Goal: Transaction & Acquisition: Purchase product/service

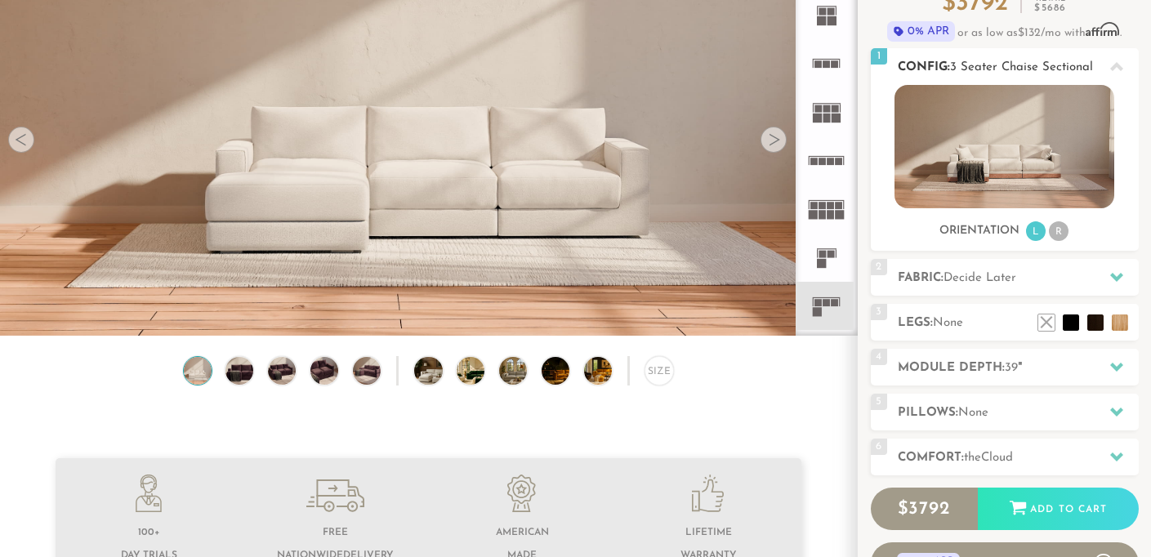
scroll to position [145, 0]
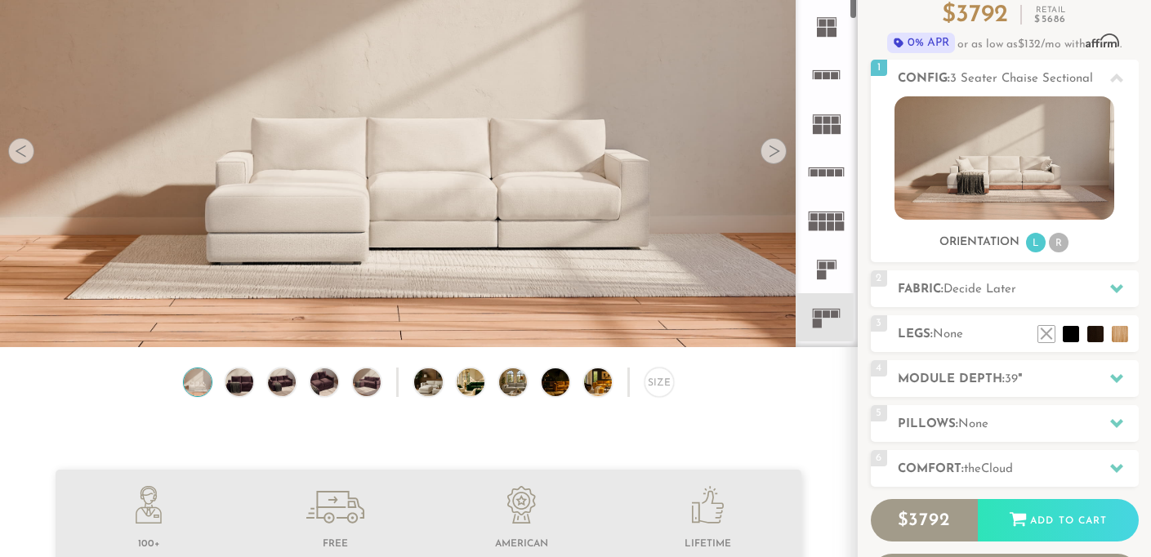
click at [826, 309] on icon at bounding box center [826, 317] width 48 height 48
click at [1052, 383] on h2 "Module Depth: 39 "" at bounding box center [1017, 379] width 241 height 19
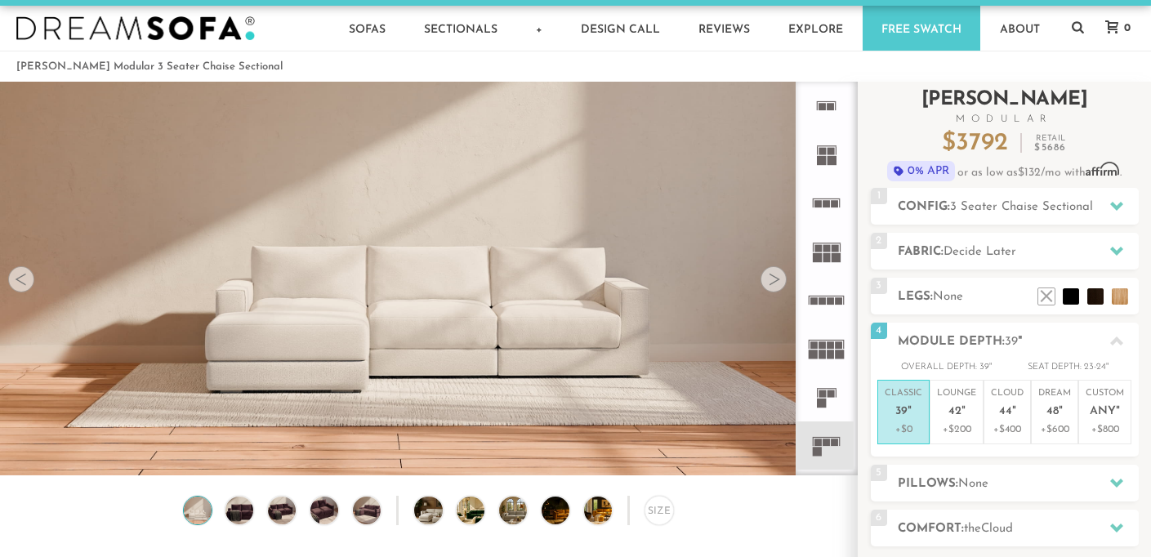
scroll to position [0, 0]
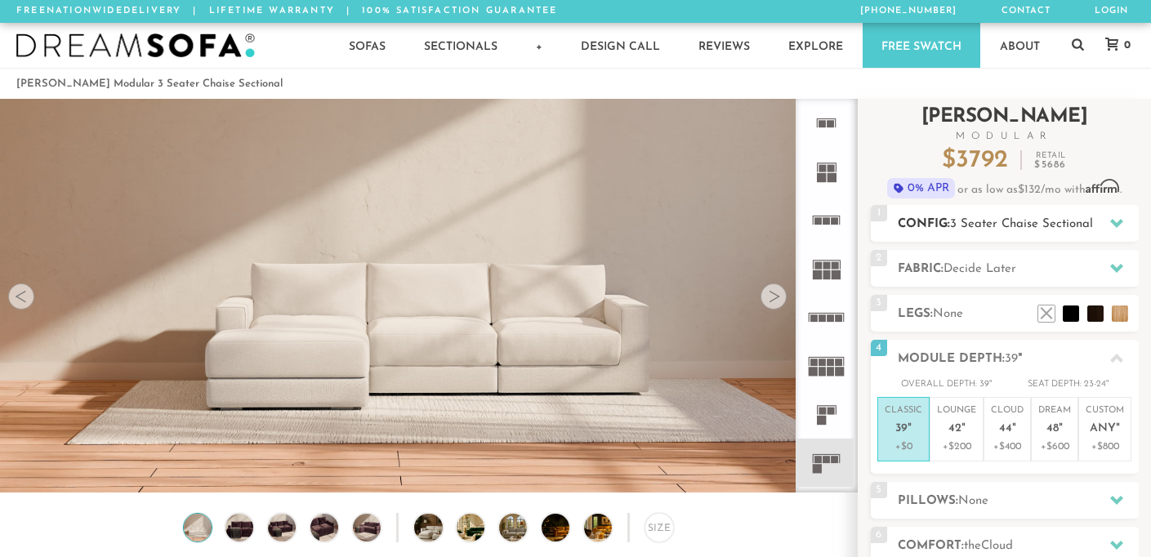
click at [1115, 225] on icon at bounding box center [1116, 223] width 13 height 9
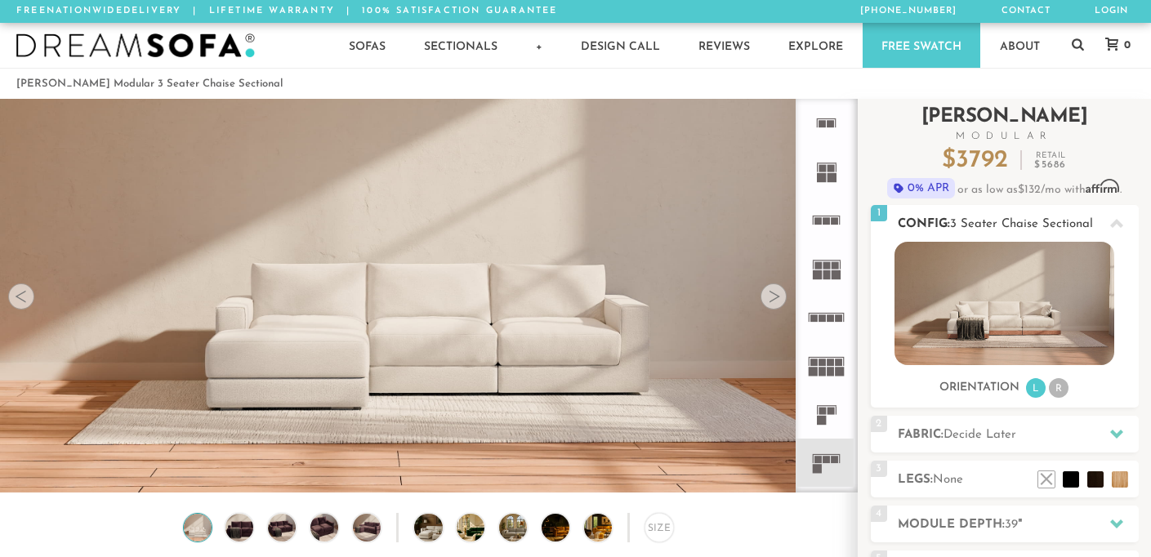
scroll to position [11, 0]
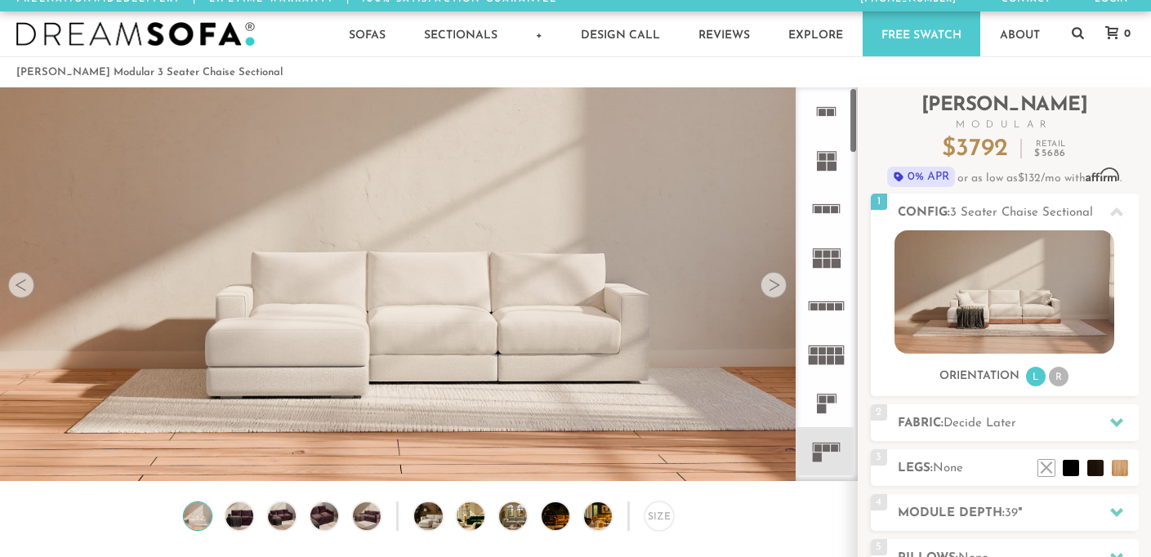
click at [824, 398] on rect at bounding box center [821, 399] width 7 height 7
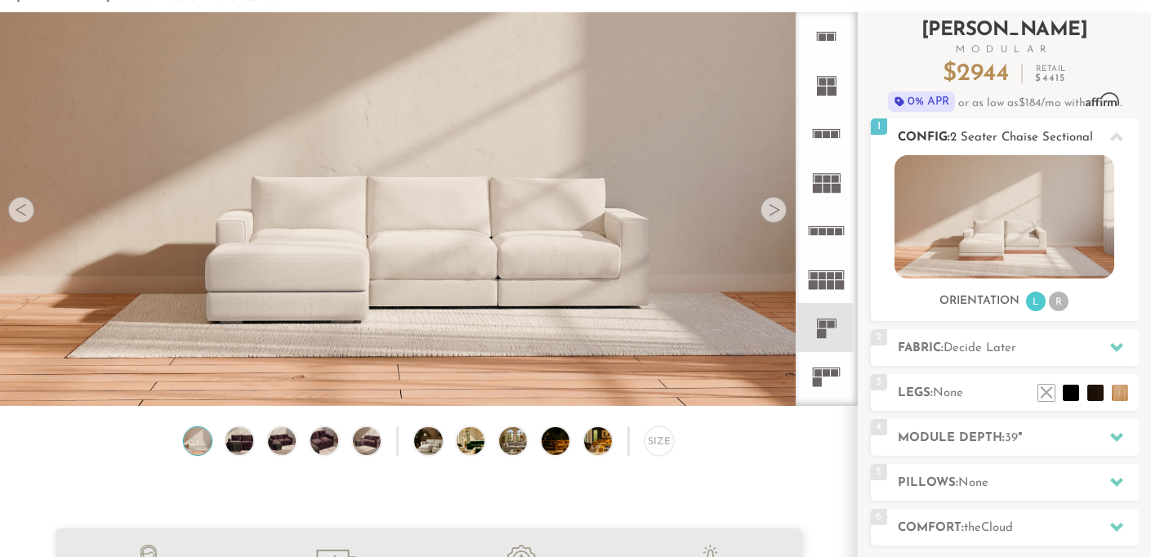
scroll to position [89, 0]
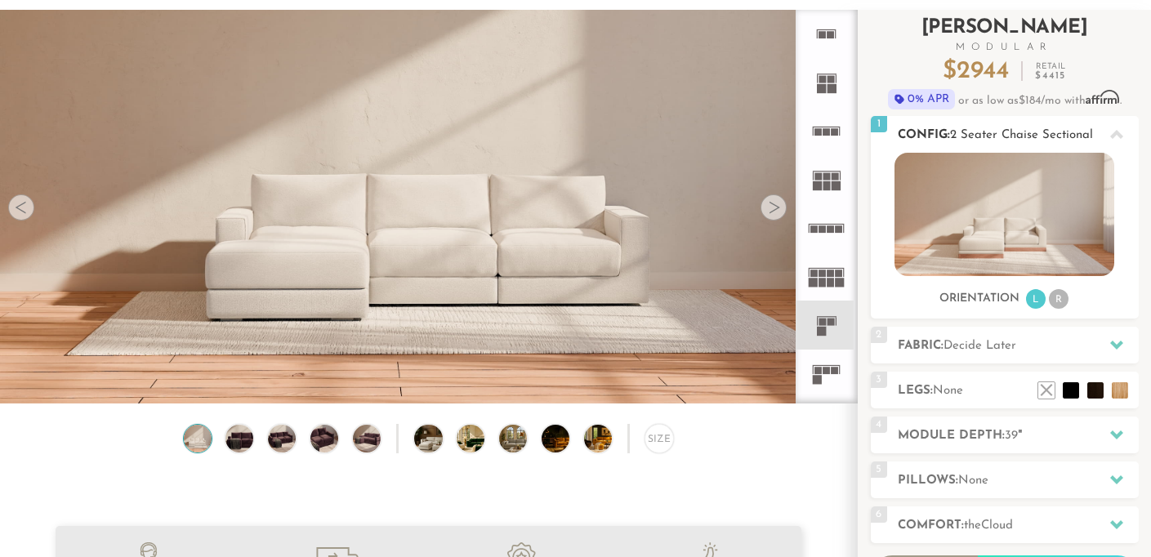
click at [977, 349] on span "Decide Later" at bounding box center [979, 346] width 73 height 12
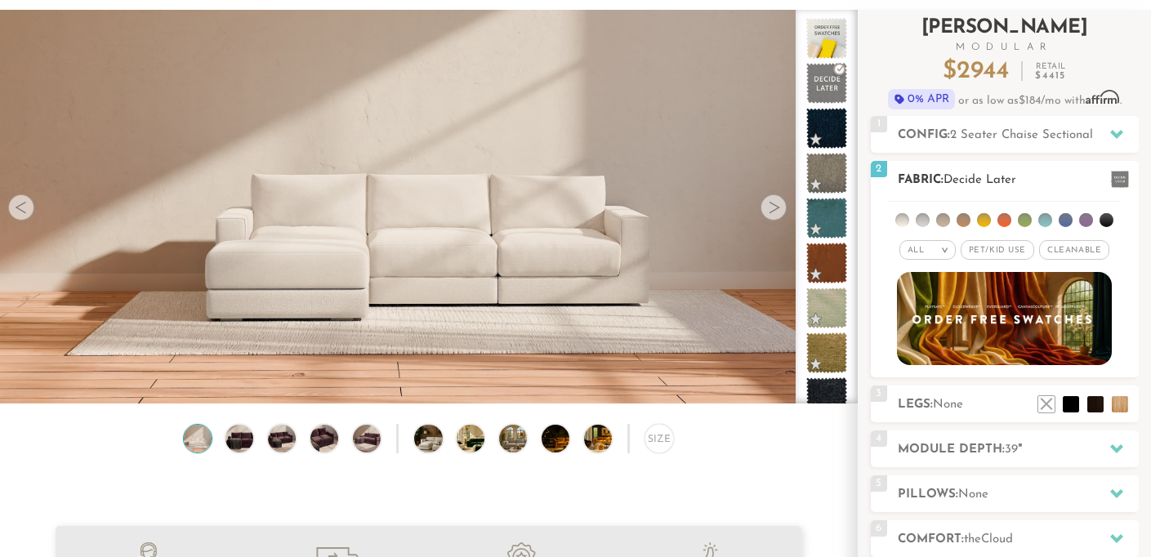
click at [926, 247] on div "All >" at bounding box center [927, 250] width 56 height 20
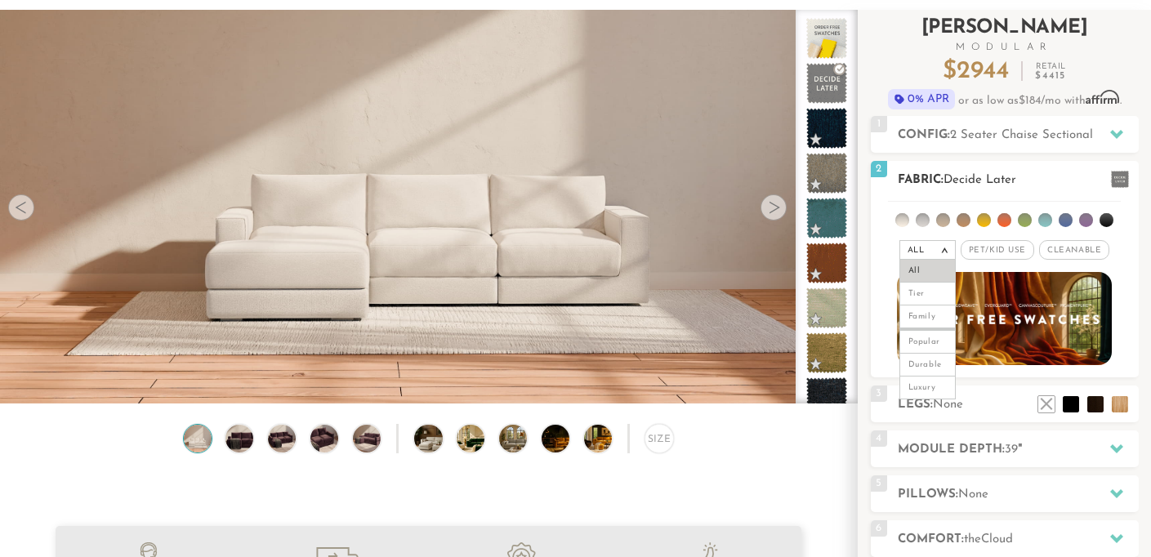
click at [928, 296] on li "Tier" at bounding box center [927, 294] width 56 height 23
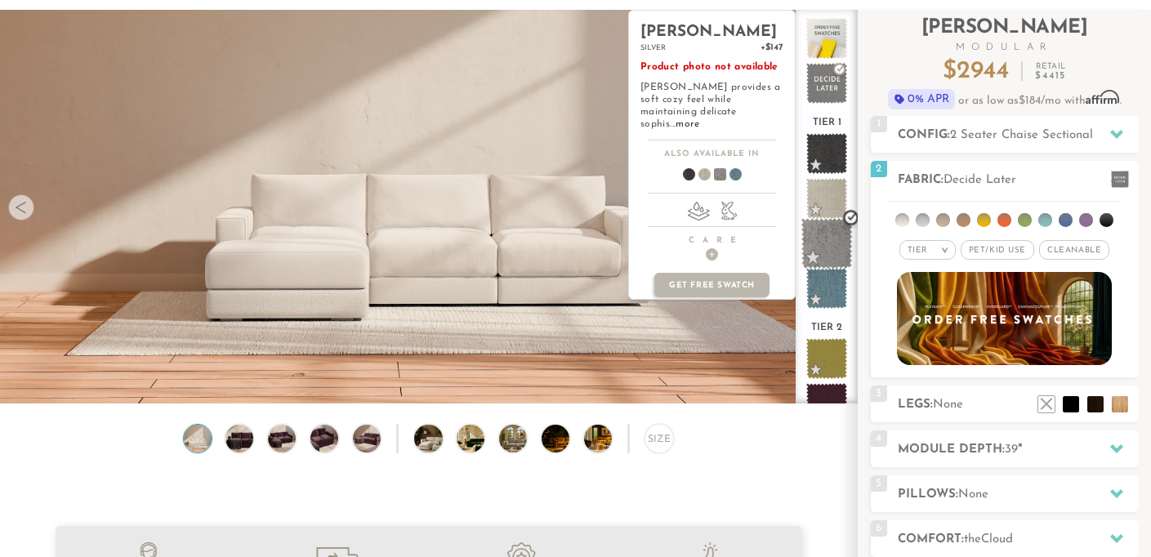
click at [828, 243] on span at bounding box center [826, 243] width 51 height 51
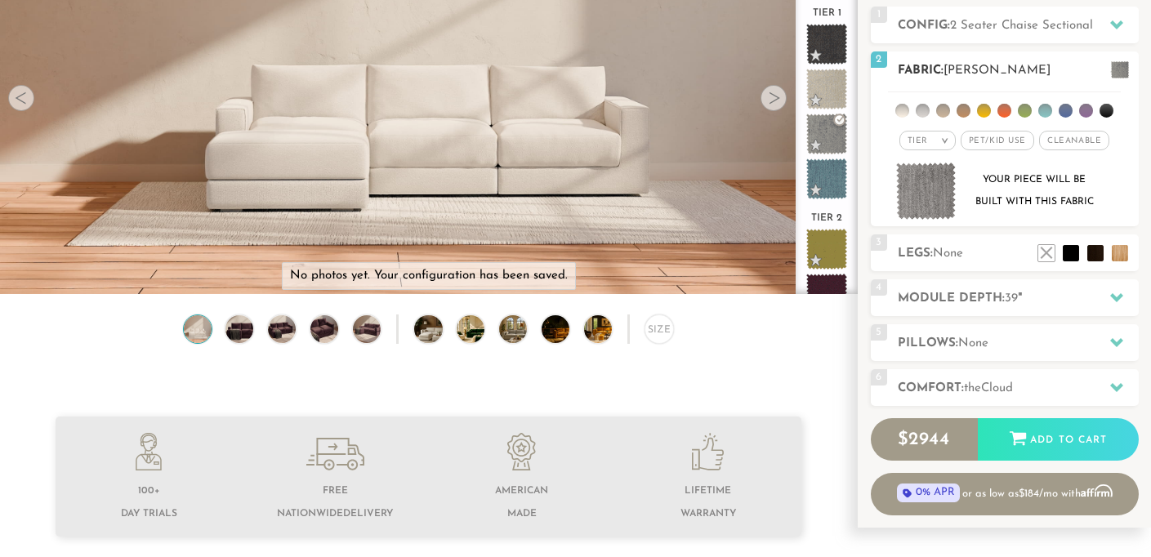
scroll to position [203, 0]
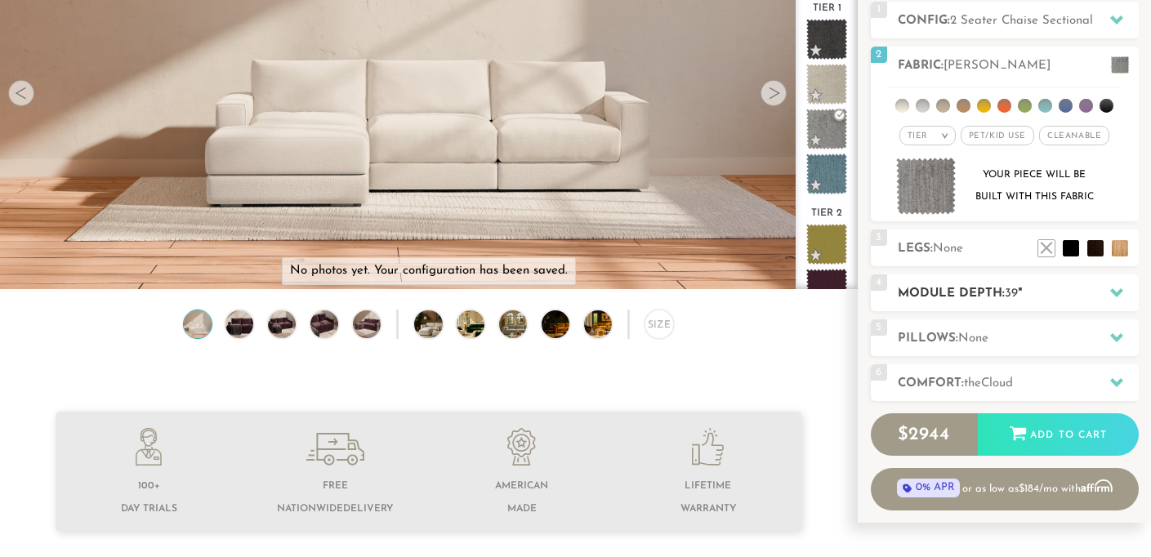
click at [1030, 305] on div "4 Module Depth: 39 "" at bounding box center [1004, 292] width 268 height 37
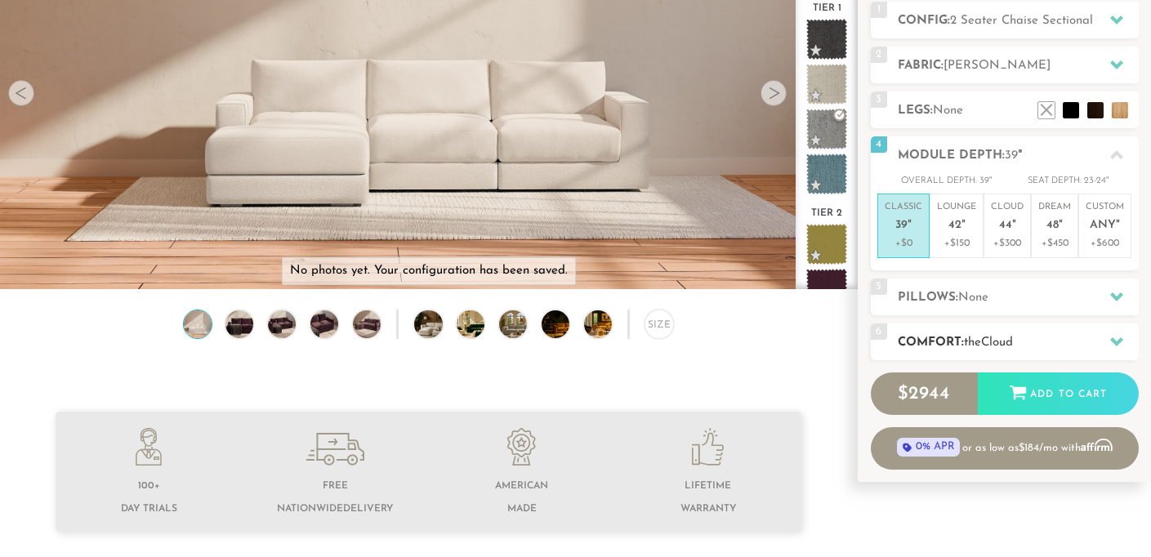
click at [997, 346] on span "Cloud" at bounding box center [997, 342] width 32 height 12
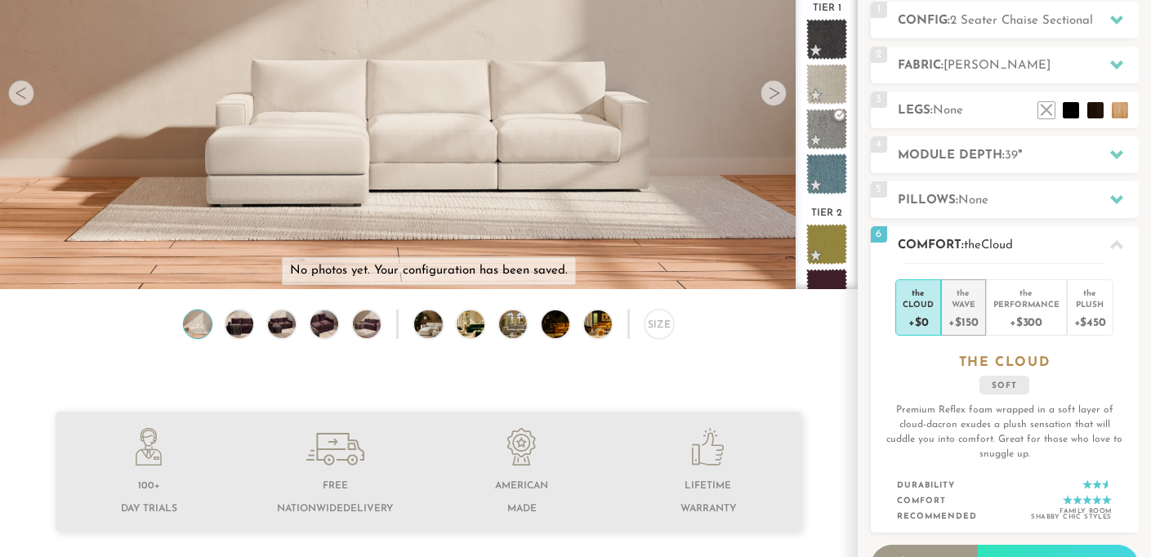
click at [969, 318] on div "+$150" at bounding box center [962, 321] width 29 height 24
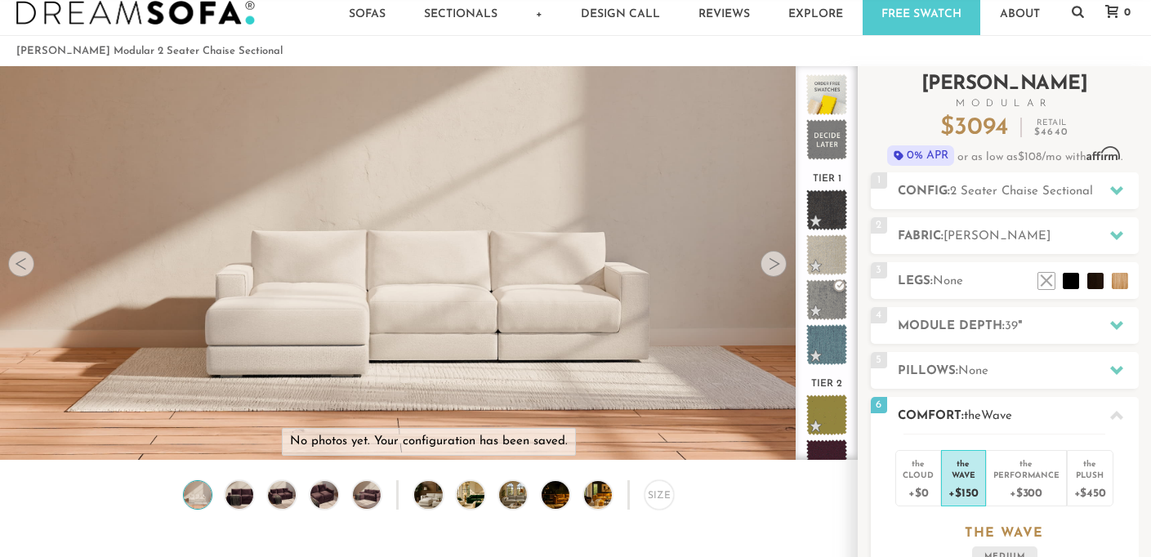
scroll to position [29, 0]
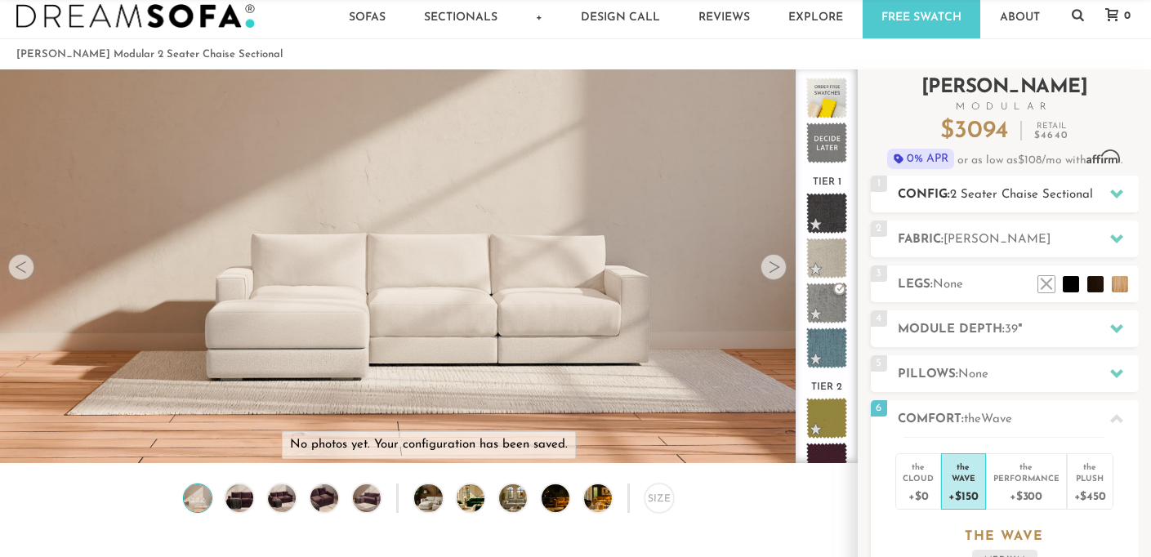
click at [968, 194] on span "2 Seater Chaise Sectional" at bounding box center [1021, 195] width 143 height 12
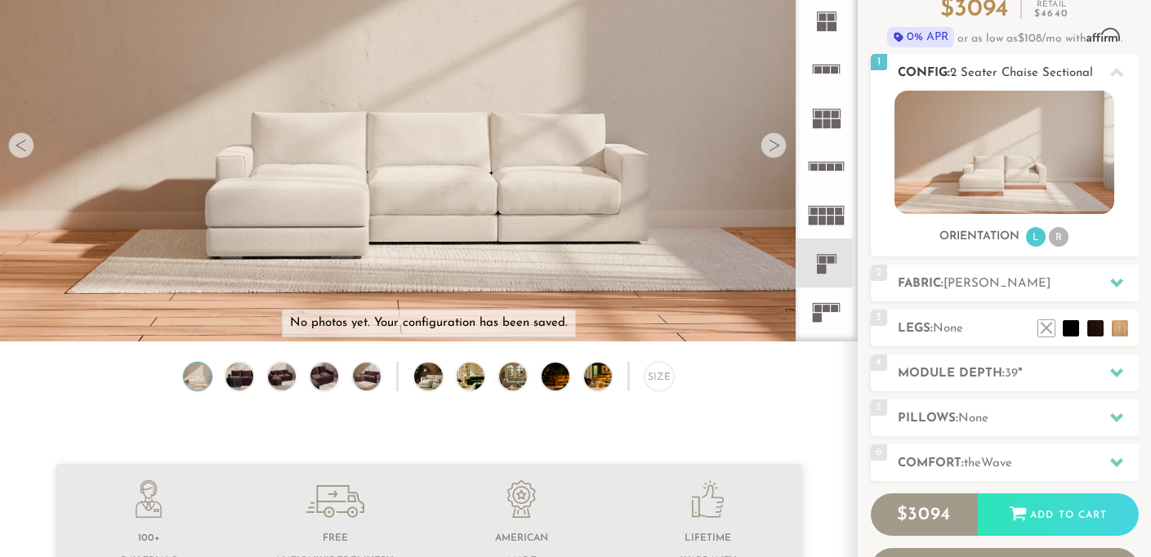
scroll to position [158, 0]
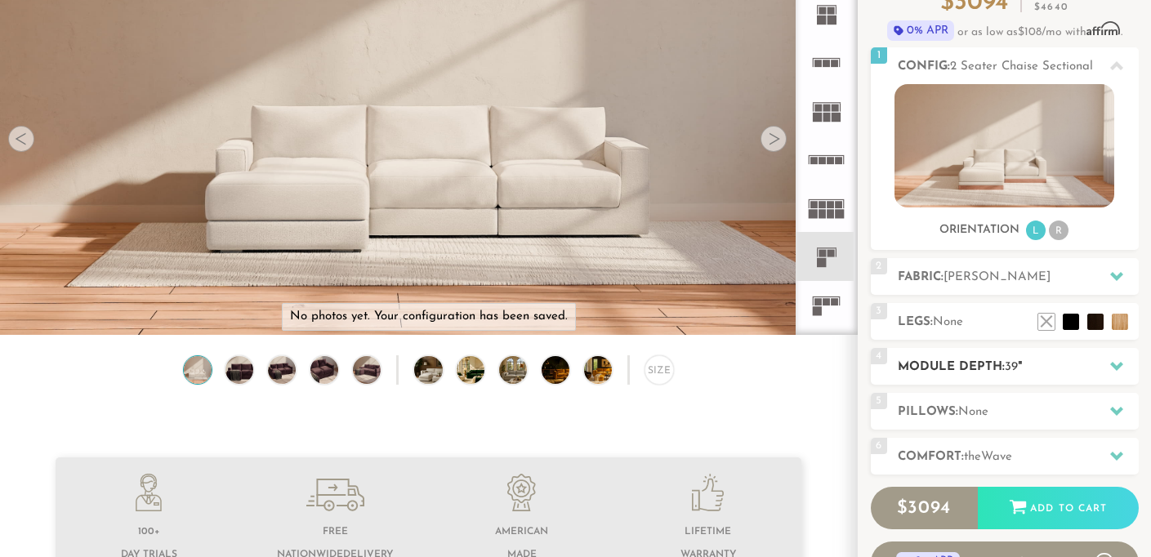
click at [950, 369] on h2 "Module Depth: 39 "" at bounding box center [1017, 367] width 241 height 19
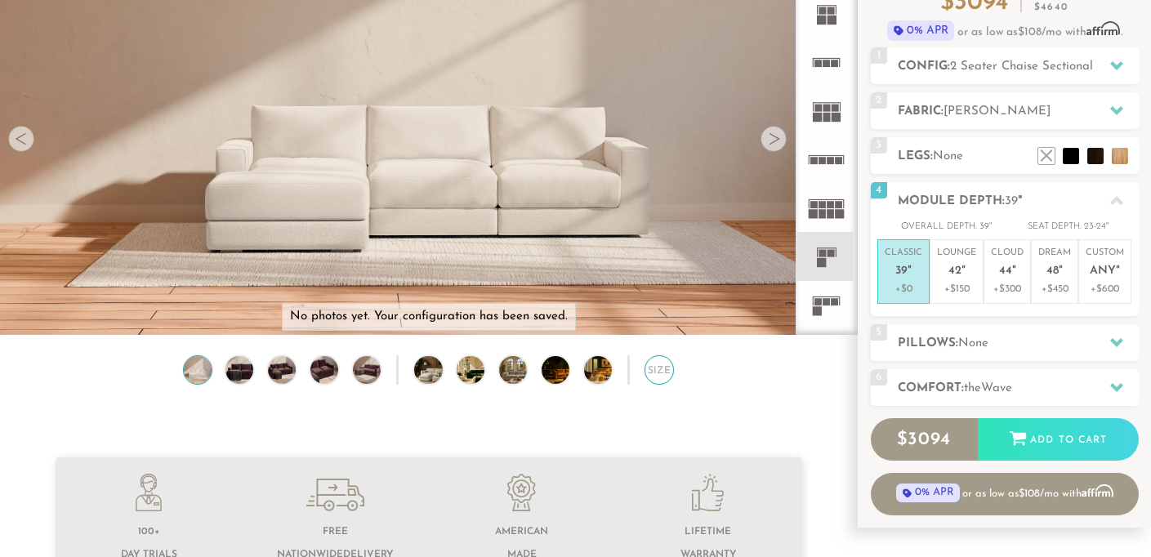
click at [661, 376] on div "Size" at bounding box center [658, 369] width 29 height 29
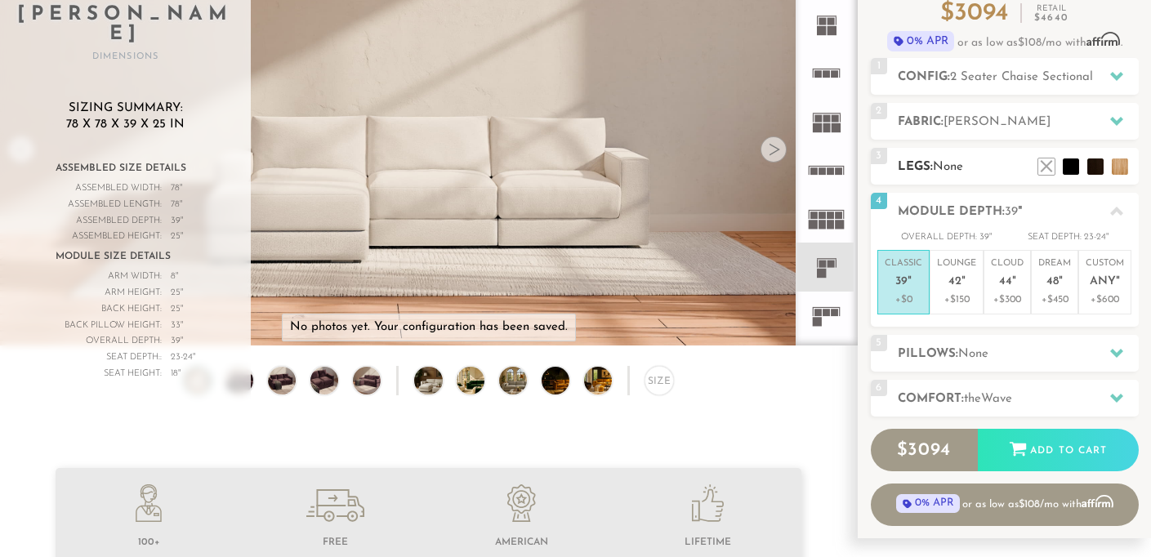
scroll to position [150, 0]
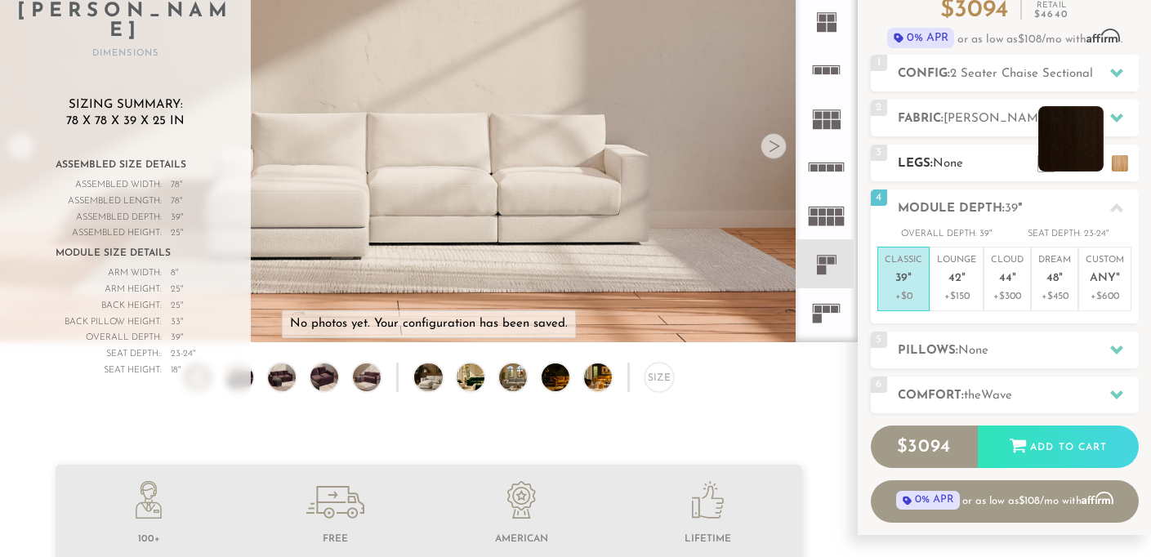
click at [1089, 154] on li at bounding box center [1070, 138] width 65 height 65
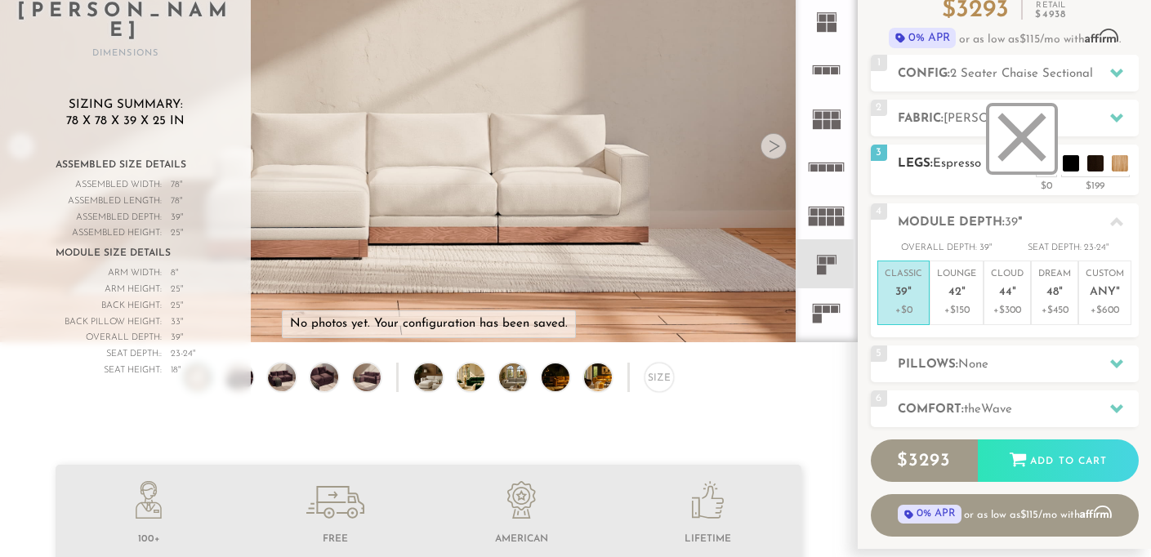
click at [1033, 163] on li at bounding box center [1021, 138] width 65 height 65
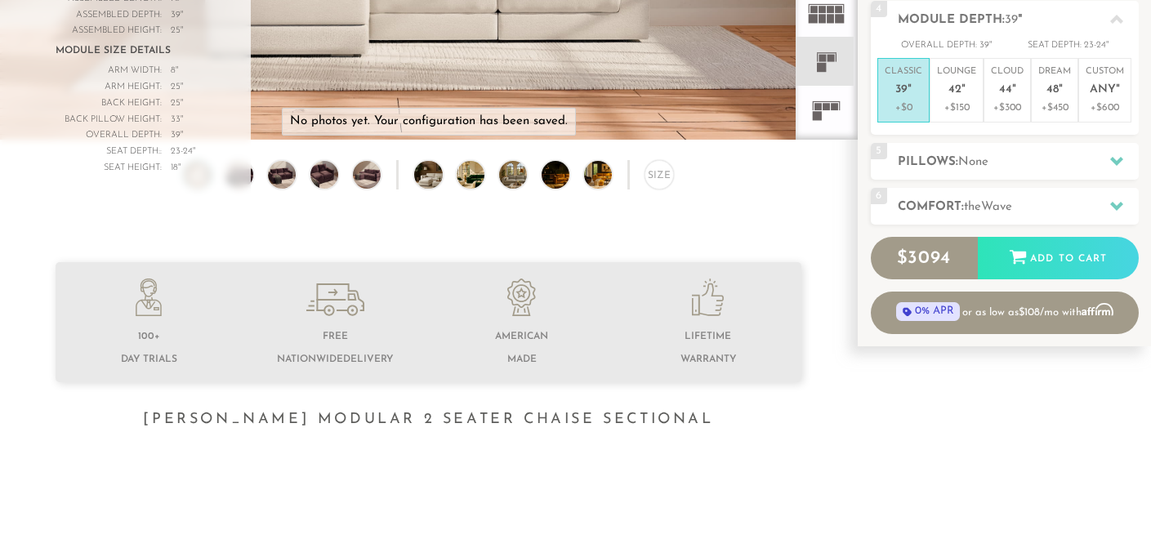
scroll to position [401, 0]
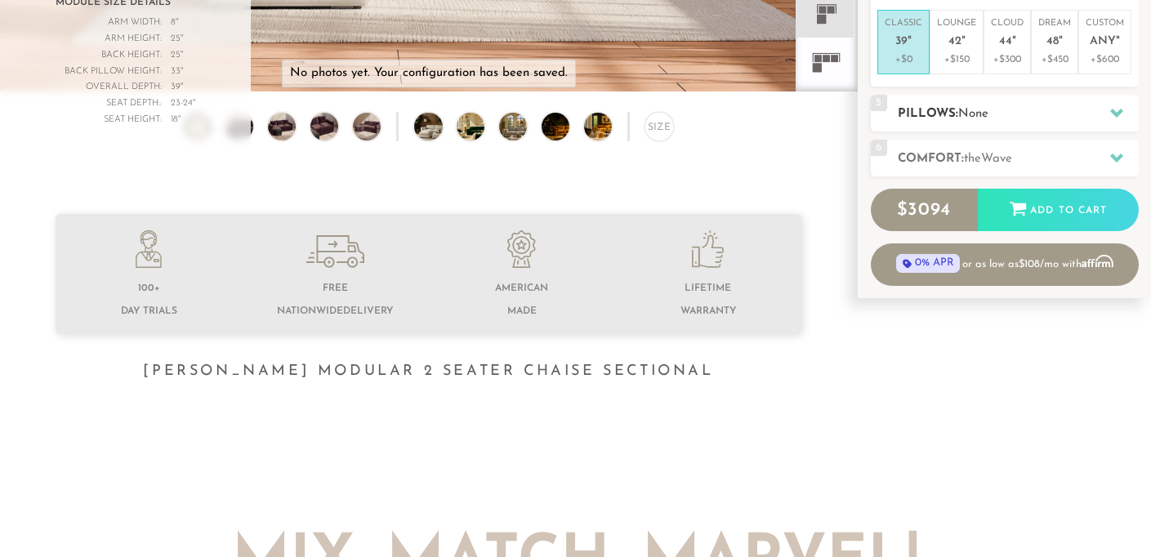
click at [1118, 112] on icon at bounding box center [1116, 113] width 13 height 9
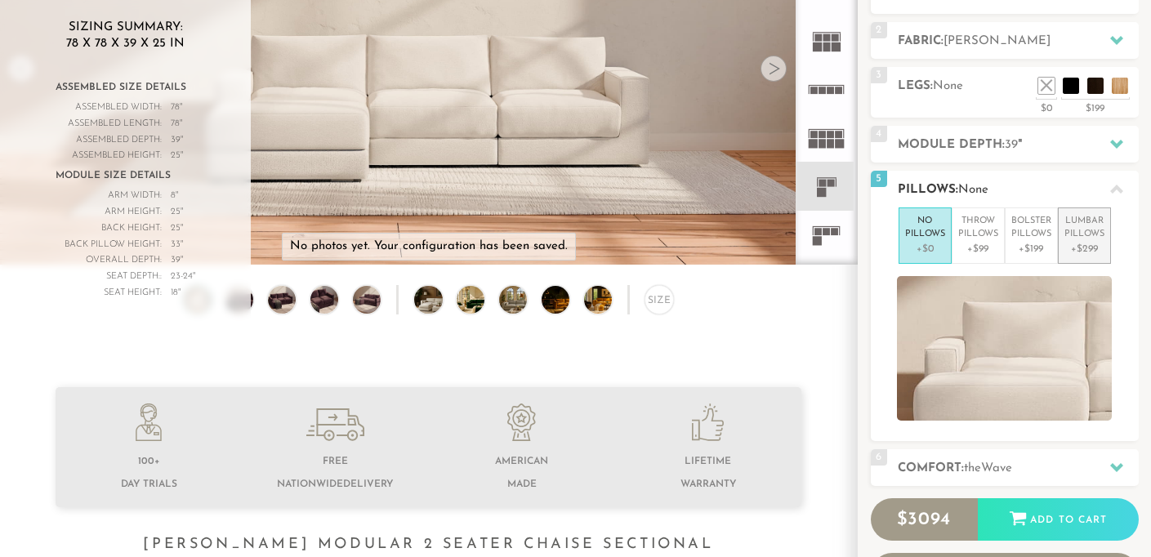
scroll to position [226, 0]
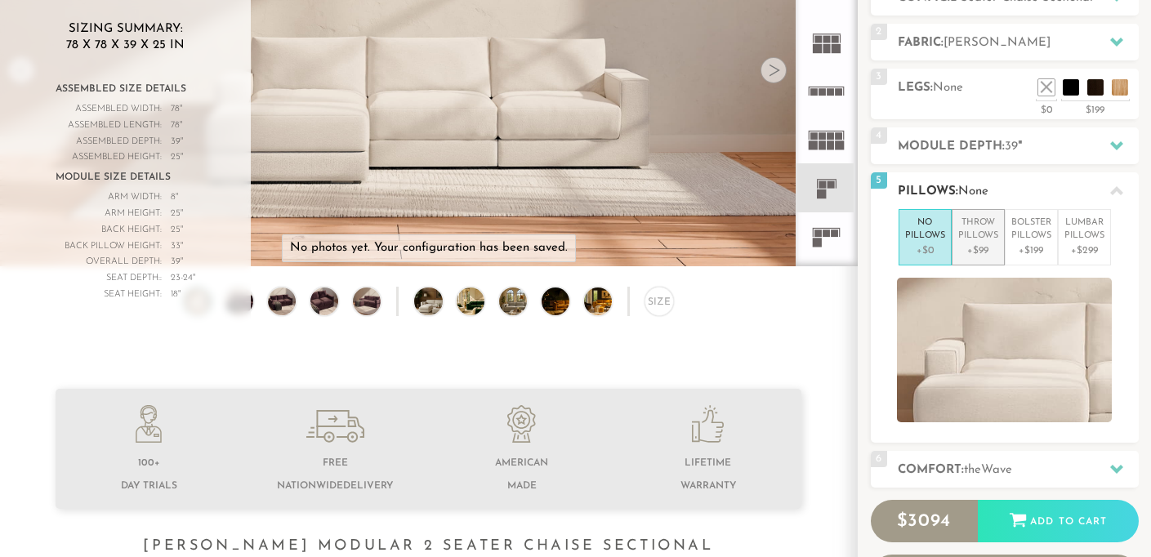
click at [977, 238] on p "Throw Pillows" at bounding box center [978, 229] width 40 height 27
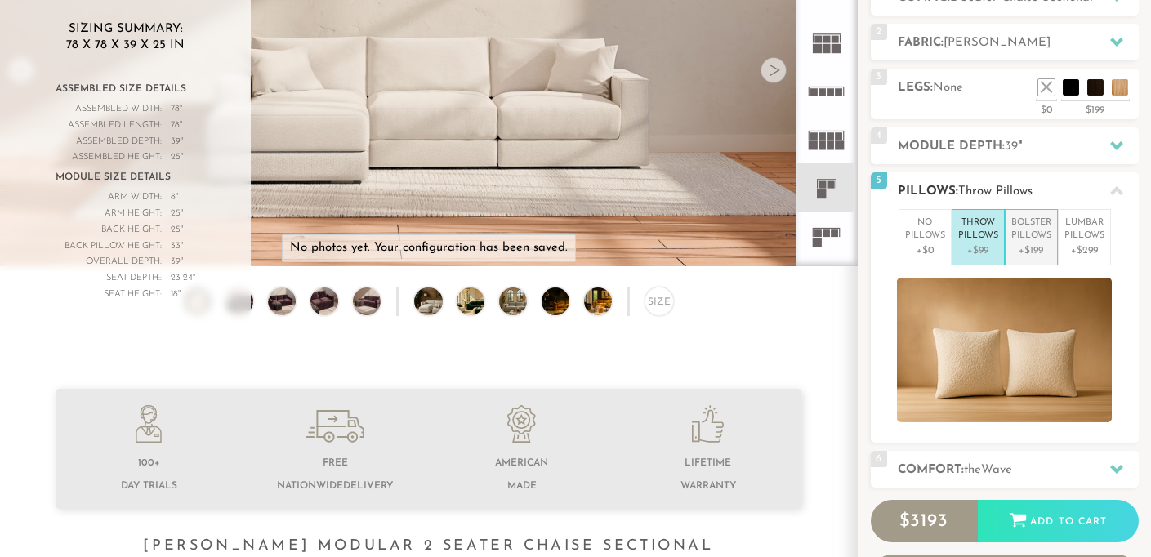
click at [1029, 234] on p "Bolster Pillows" at bounding box center [1031, 229] width 40 height 27
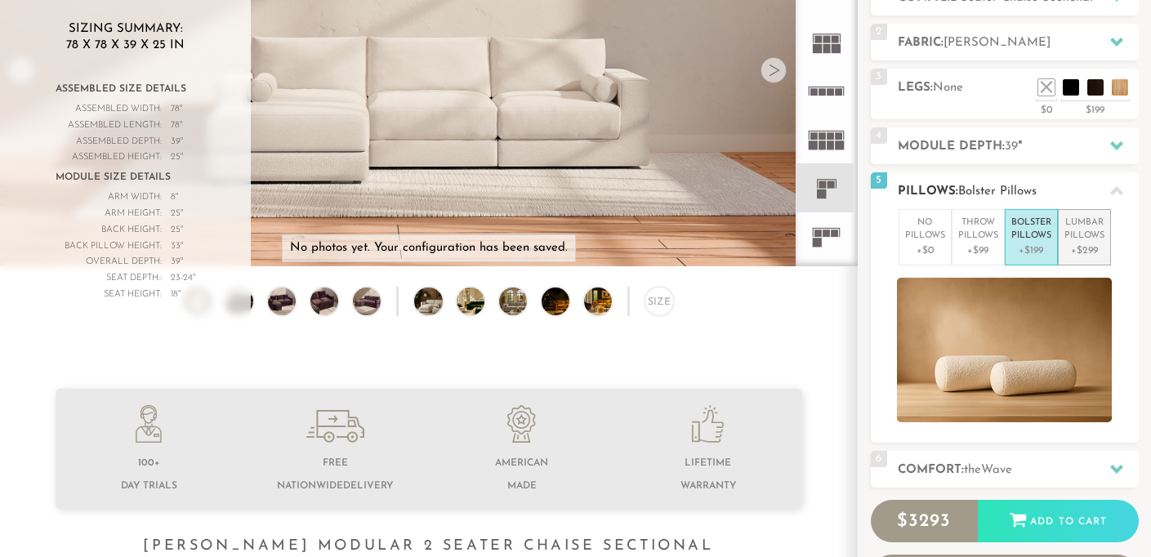
click at [1088, 220] on p "Lumbar Pillows" at bounding box center [1084, 229] width 40 height 27
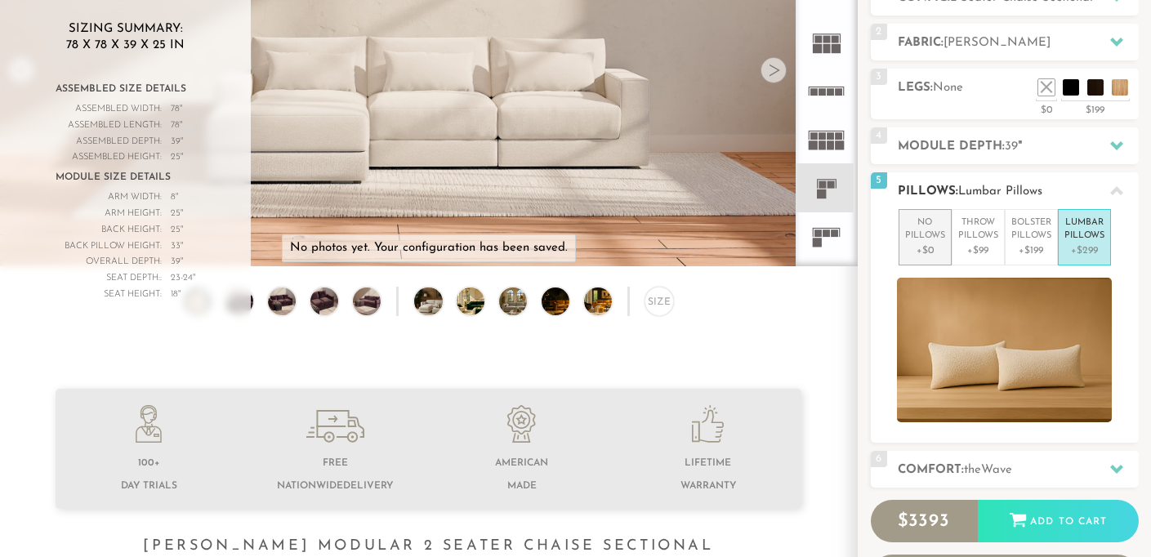
click at [916, 235] on p "No Pillows" at bounding box center [925, 229] width 40 height 27
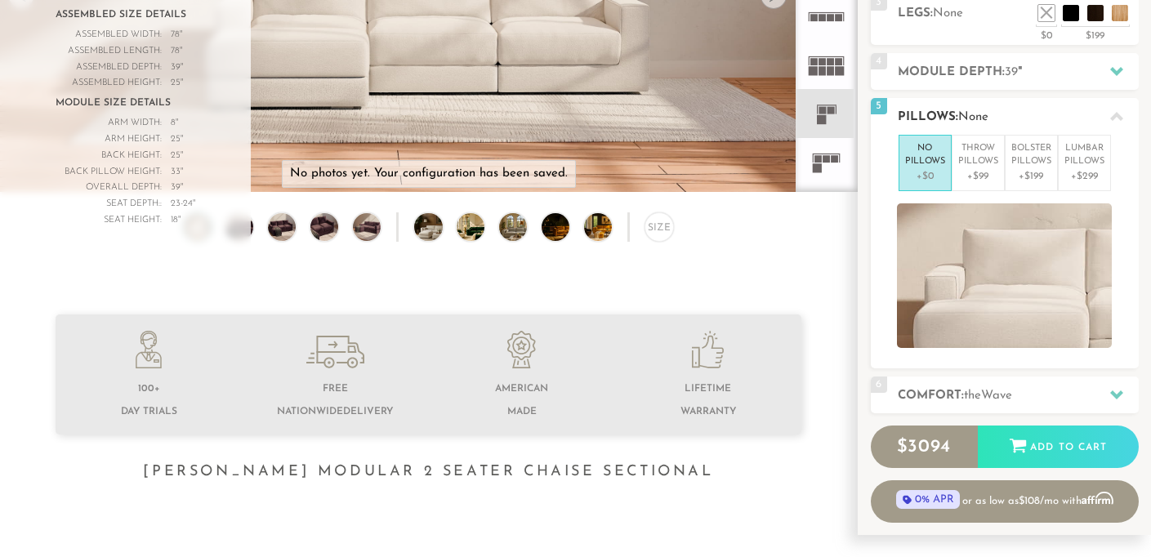
scroll to position [302, 0]
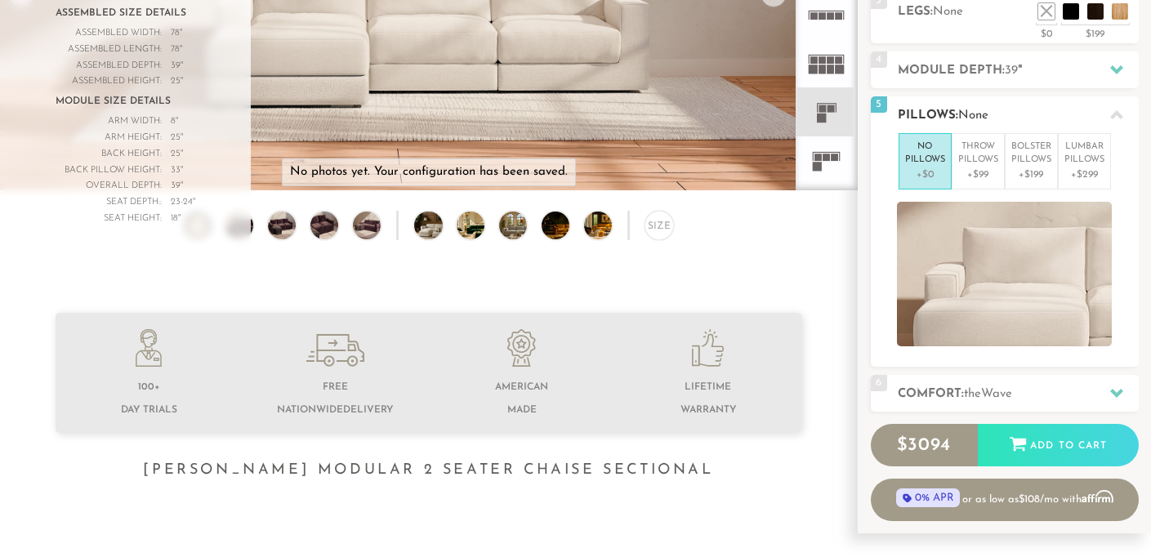
click at [998, 389] on span "Wave" at bounding box center [996, 394] width 31 height 12
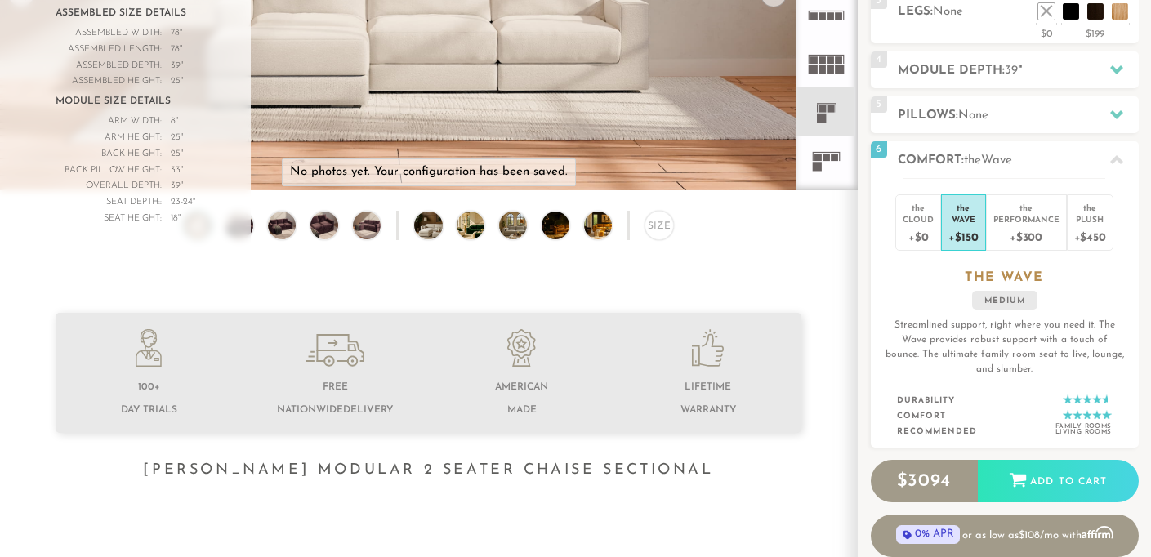
click at [868, 318] on div "Introducing [PERSON_NAME] Modular $ 3094 Retail $ 4640 $ 3094 Retail $ 4640 0% …" at bounding box center [1003, 177] width 293 height 760
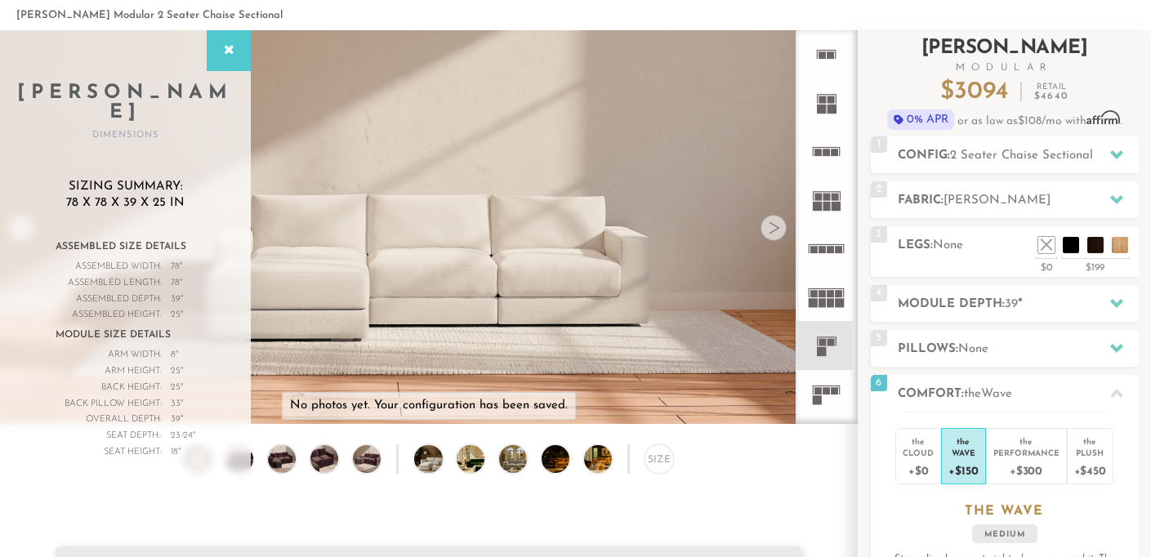
scroll to position [0, 0]
